Goal: Check status: Check status

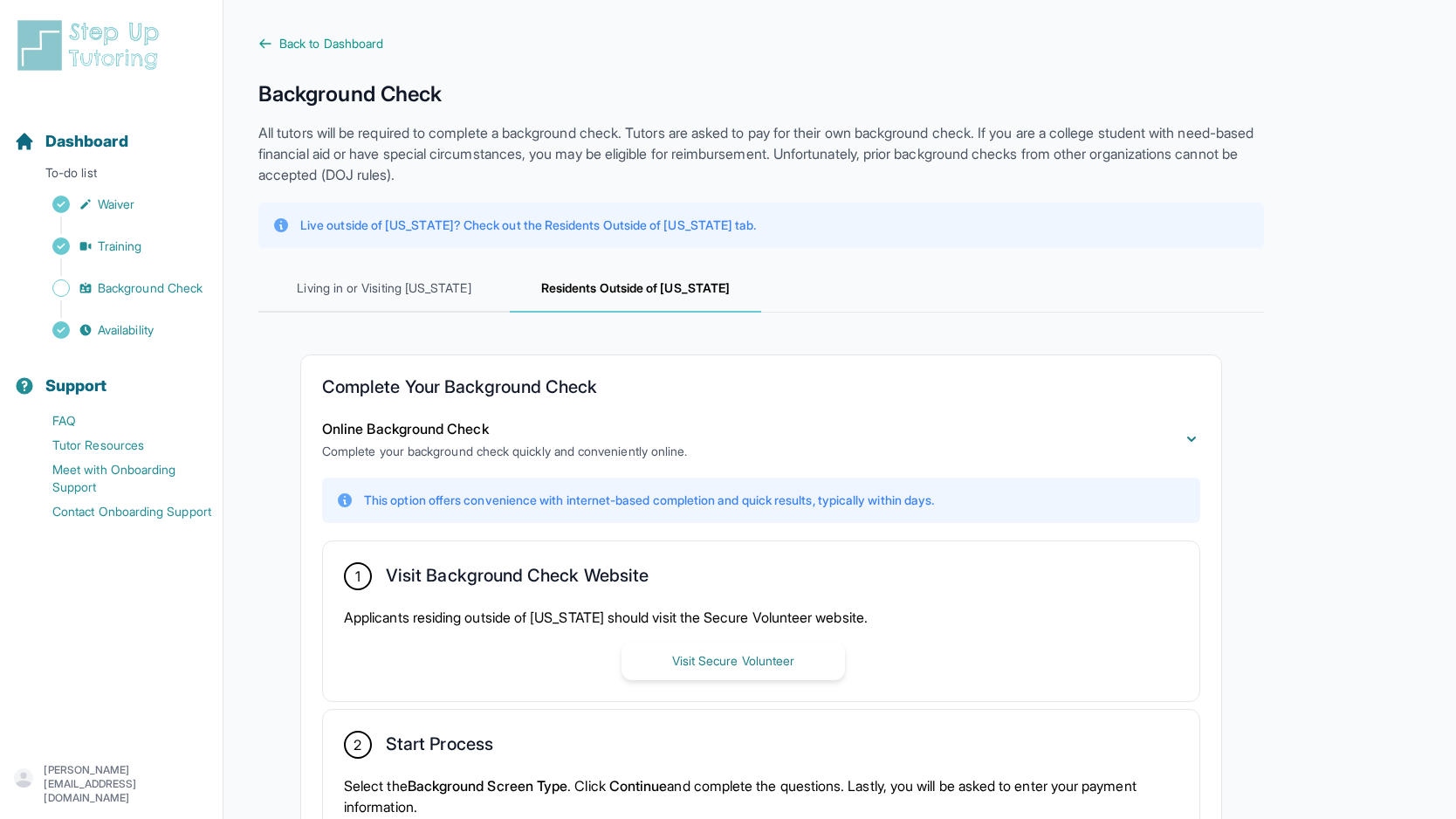
scroll to position [289, 0]
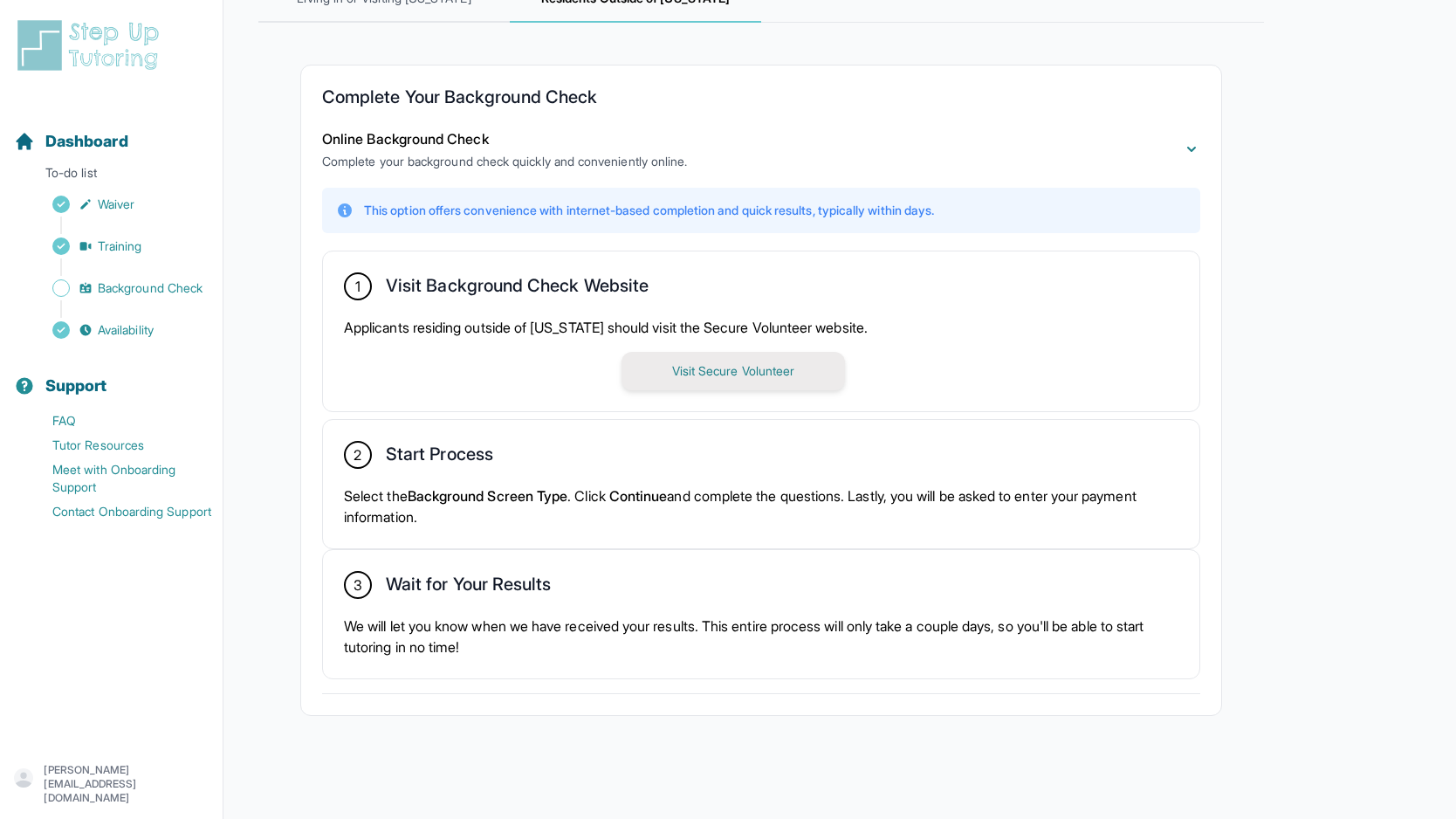
click at [781, 376] on button "Visit Secure Volunteer" at bounding box center [733, 372] width 223 height 39
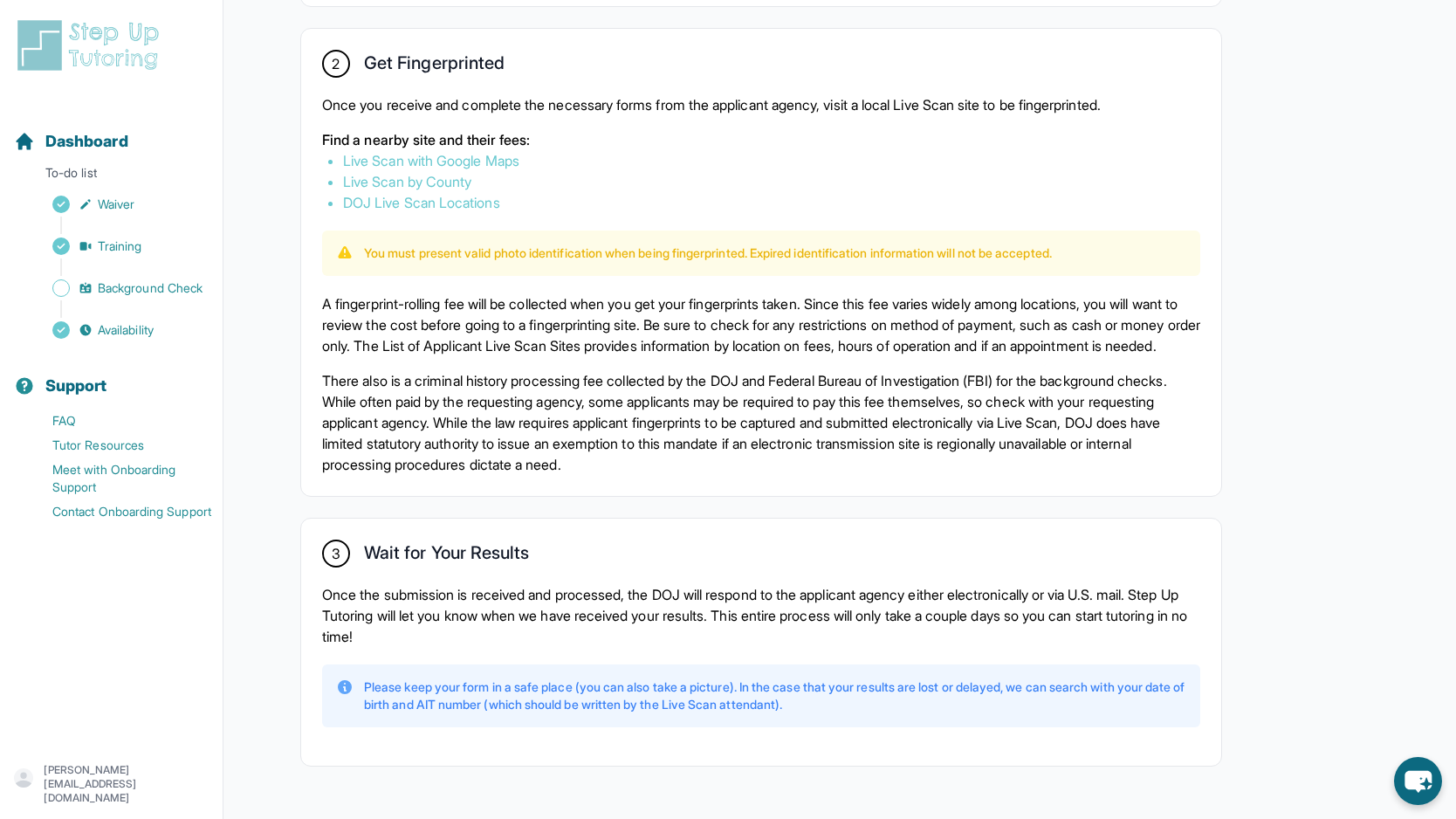
scroll to position [1063, 0]
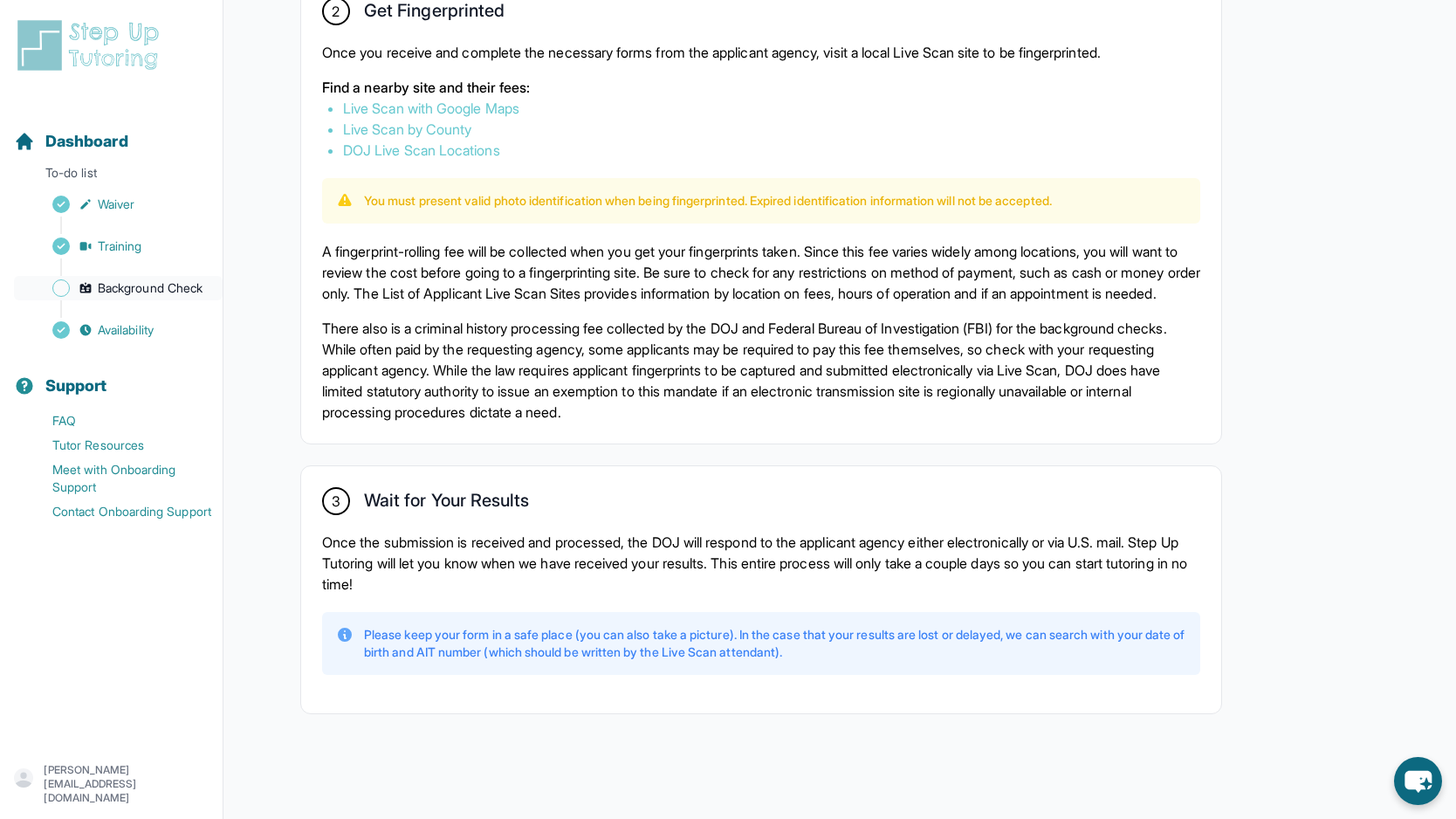
click at [169, 292] on span "Background Check" at bounding box center [150, 288] width 105 height 18
click at [103, 144] on span "Dashboard" at bounding box center [87, 141] width 83 height 25
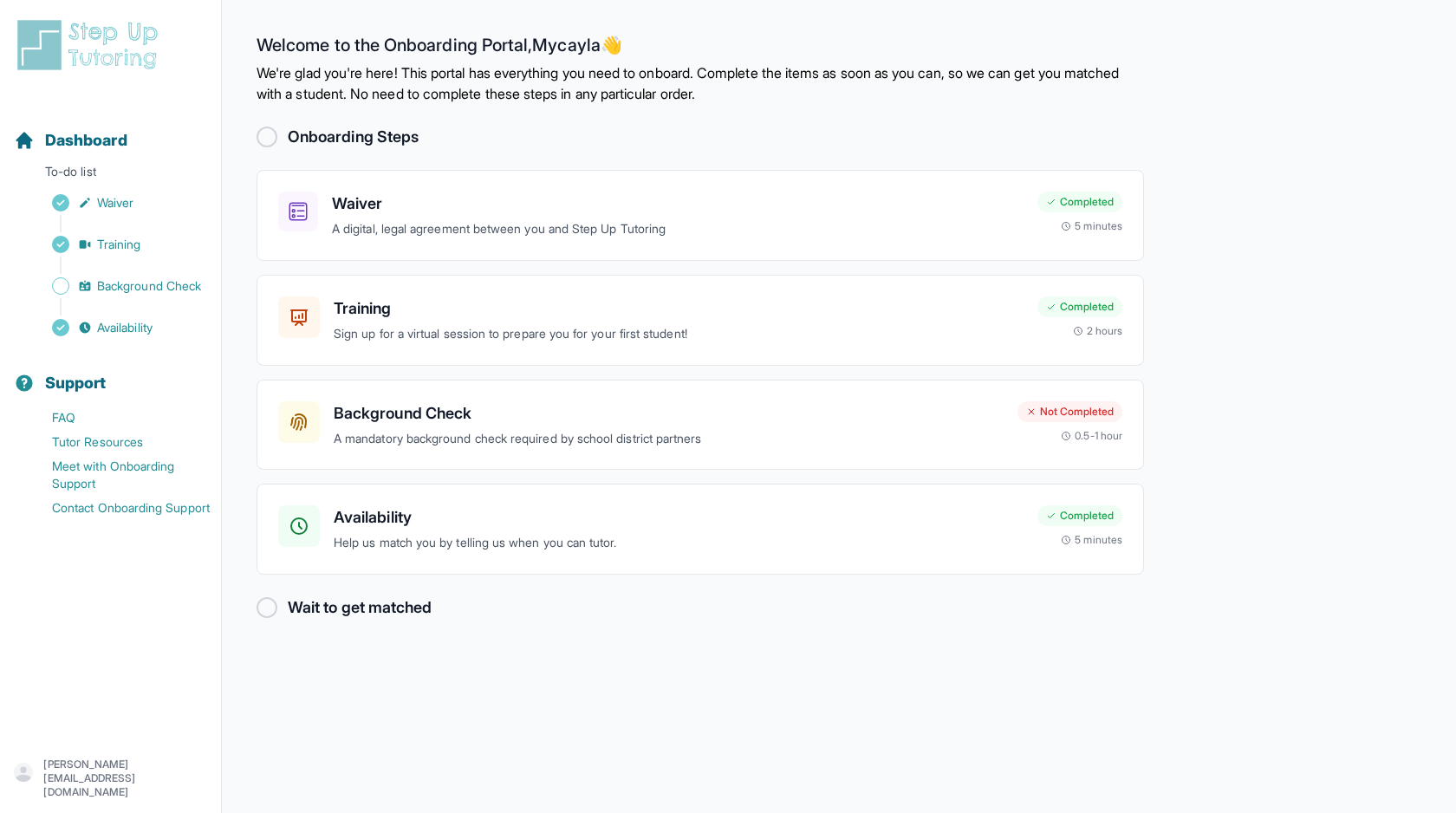
click at [261, 615] on div at bounding box center [267, 607] width 21 height 21
